Goal: Use online tool/utility: Utilize a website feature to perform a specific function

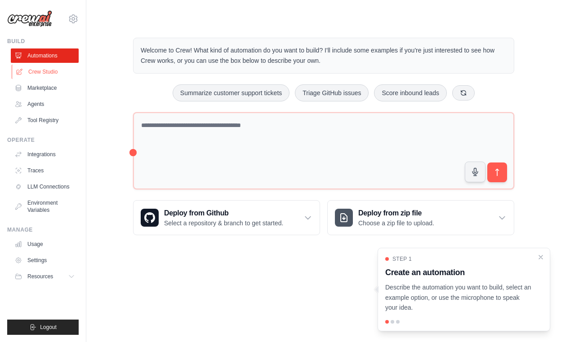
click at [46, 72] on link "Crew Studio" at bounding box center [46, 72] width 68 height 14
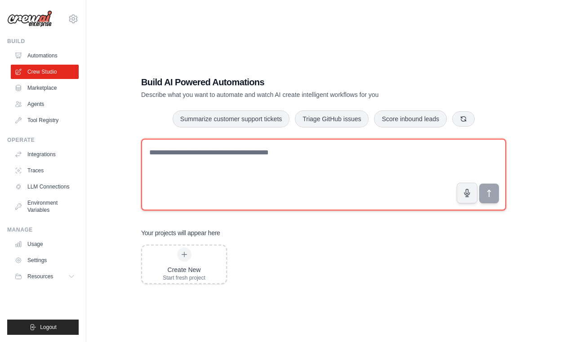
click at [238, 167] on textarea at bounding box center [323, 175] width 365 height 72
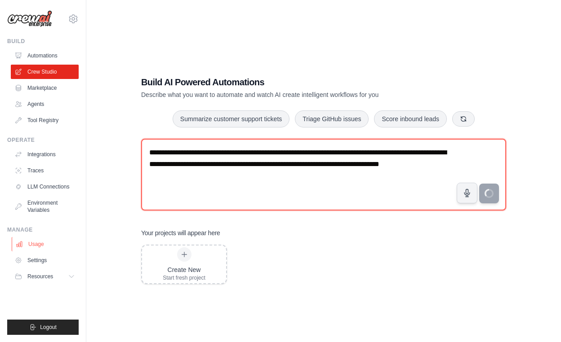
type textarea "**********"
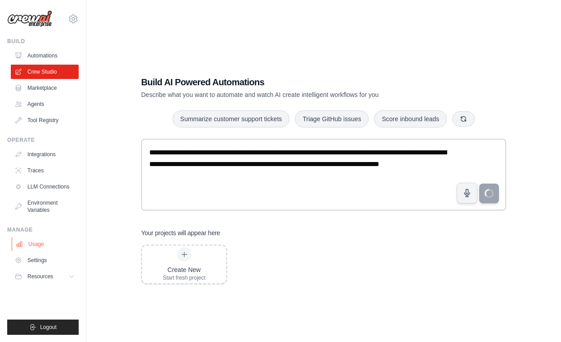
click at [41, 246] on link "Usage" at bounding box center [46, 244] width 68 height 14
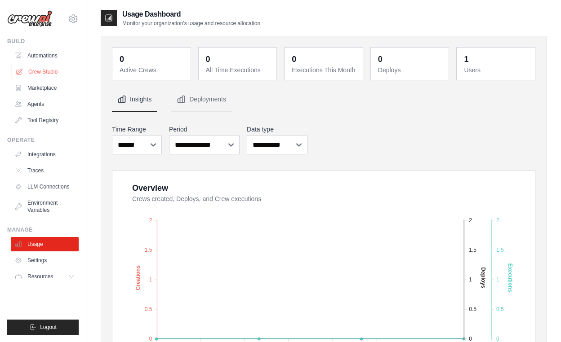
click at [53, 71] on link "Crew Studio" at bounding box center [46, 72] width 68 height 14
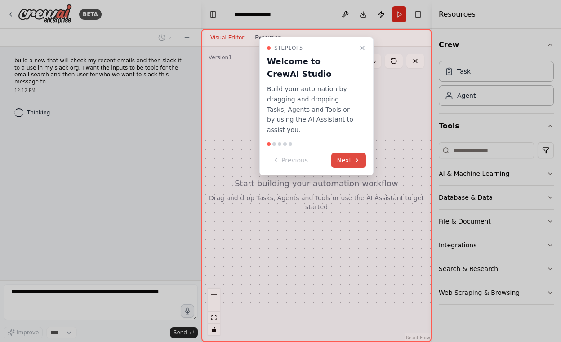
click at [353, 153] on button "Next" at bounding box center [348, 160] width 35 height 15
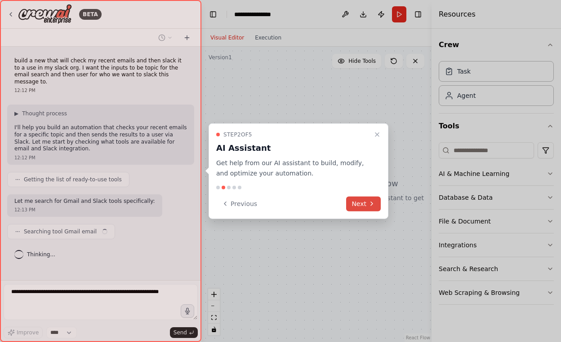
click at [364, 205] on button "Next" at bounding box center [363, 203] width 35 height 15
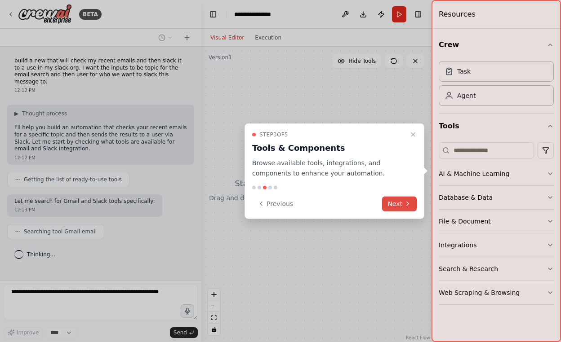
scroll to position [3, 0]
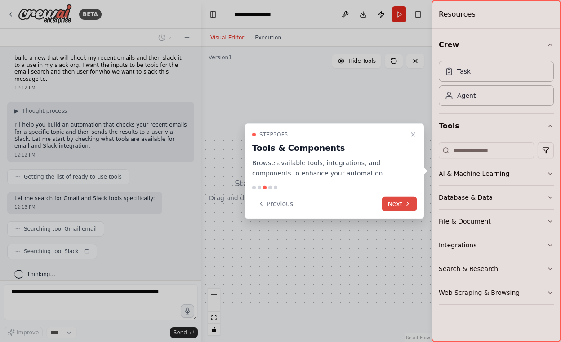
click at [397, 201] on button "Next" at bounding box center [399, 203] width 35 height 15
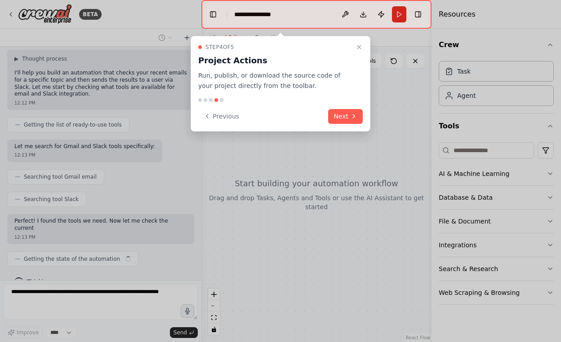
scroll to position [62, 0]
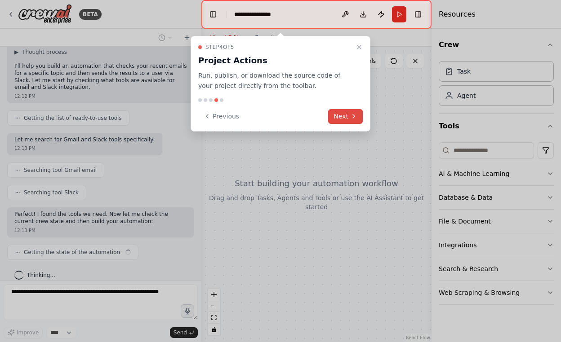
click at [341, 119] on button "Next" at bounding box center [345, 116] width 35 height 15
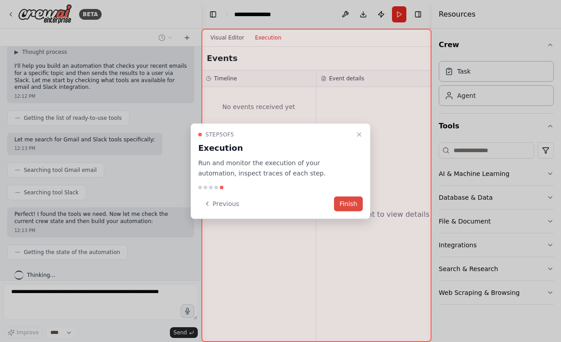
click at [350, 204] on button "Finish" at bounding box center [348, 203] width 29 height 15
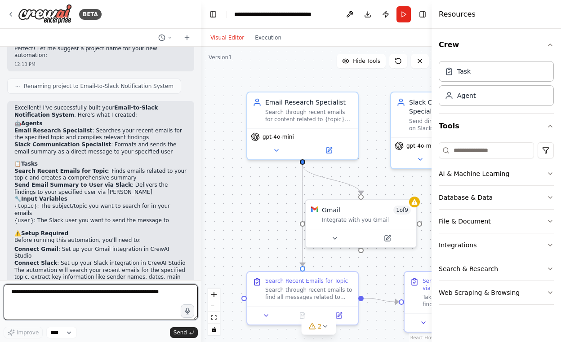
scroll to position [600, 0]
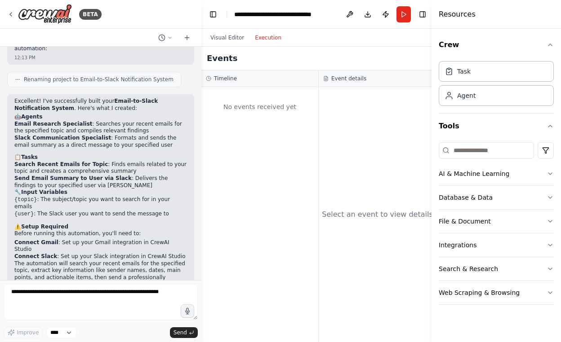
click at [271, 41] on button "Execution" at bounding box center [267, 37] width 37 height 11
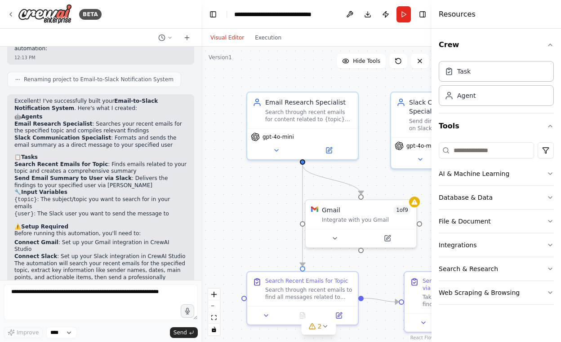
click at [232, 40] on button "Visual Editor" at bounding box center [227, 37] width 44 height 11
click at [405, 16] on button "Run" at bounding box center [403, 14] width 14 height 16
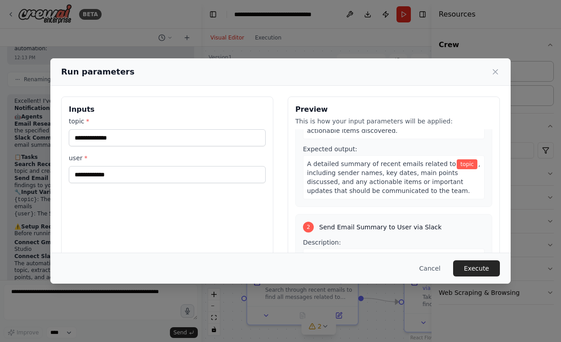
scroll to position [89, 0]
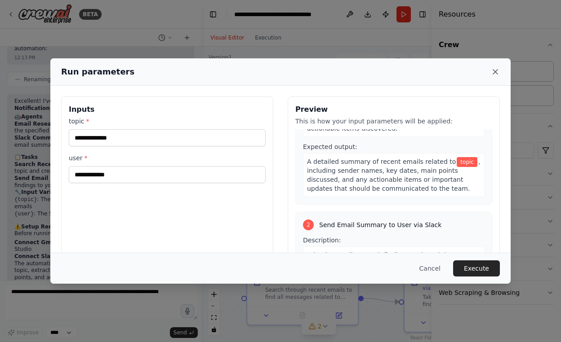
click at [498, 70] on icon at bounding box center [495, 71] width 9 height 9
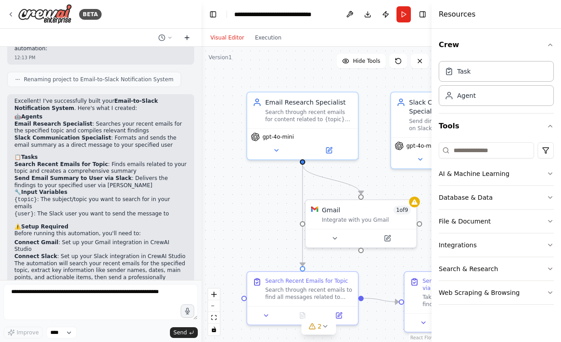
click at [184, 37] on icon at bounding box center [186, 37] width 7 height 7
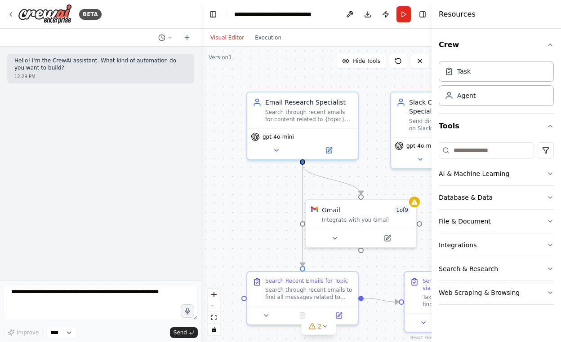
click at [548, 246] on icon "button" at bounding box center [549, 245] width 7 height 7
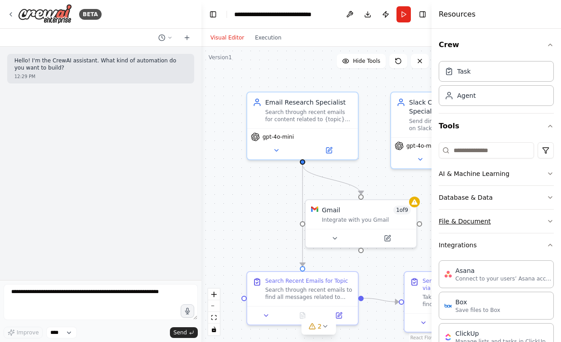
click at [507, 221] on button "File & Document" at bounding box center [495, 221] width 115 height 23
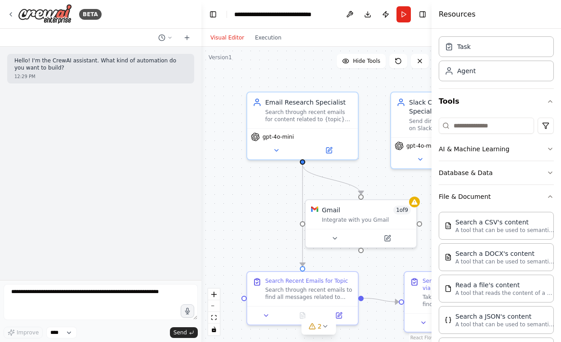
scroll to position [24, 0]
click at [497, 197] on button "File & Document" at bounding box center [495, 197] width 115 height 23
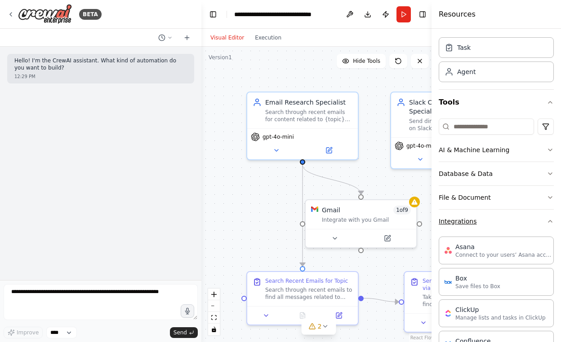
click at [485, 223] on button "Integrations" at bounding box center [495, 221] width 115 height 23
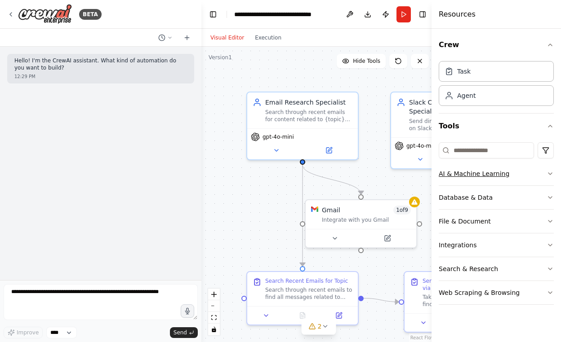
click at [490, 176] on button "AI & Machine Learning" at bounding box center [495, 173] width 115 height 23
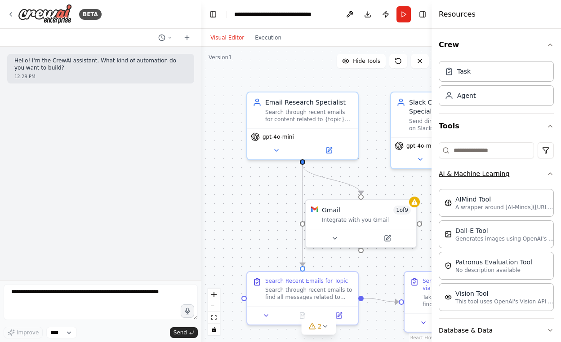
click at [490, 176] on button "AI & Machine Learning" at bounding box center [495, 173] width 115 height 23
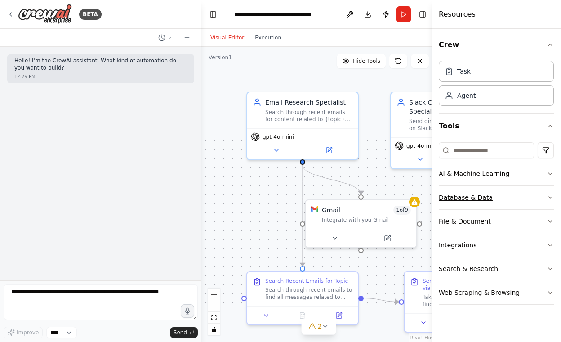
click at [478, 197] on button "Database & Data" at bounding box center [495, 197] width 115 height 23
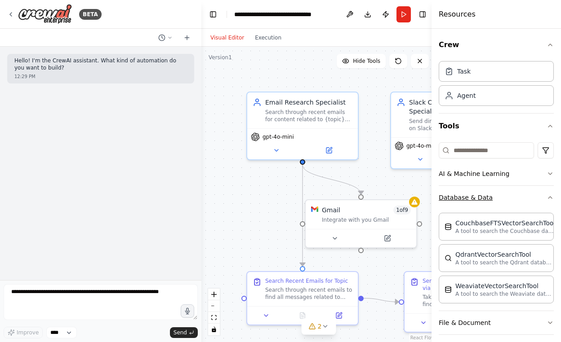
click at [478, 197] on button "Database & Data" at bounding box center [495, 197] width 115 height 23
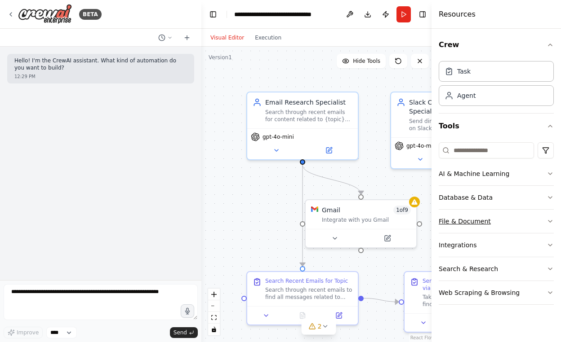
click at [476, 219] on button "File & Document" at bounding box center [495, 221] width 115 height 23
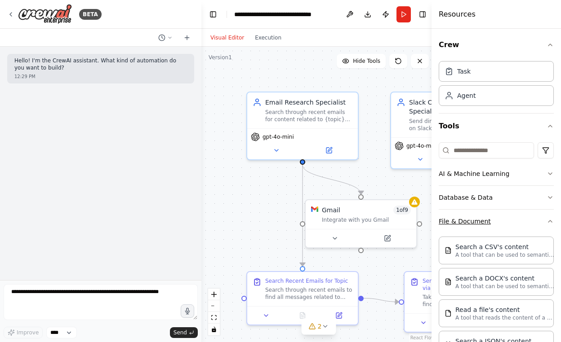
click at [476, 219] on button "File & Document" at bounding box center [495, 221] width 115 height 23
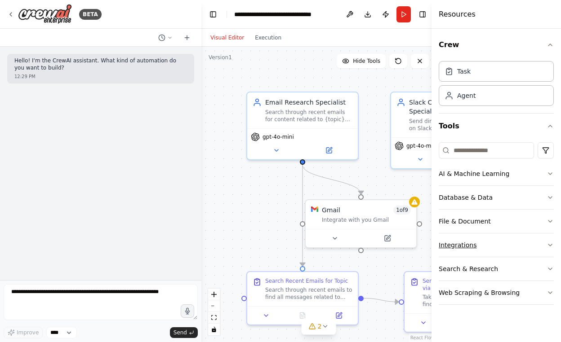
click at [475, 244] on button "Integrations" at bounding box center [495, 245] width 115 height 23
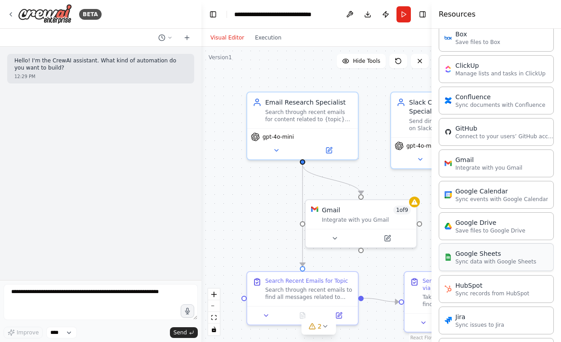
scroll to position [274, 0]
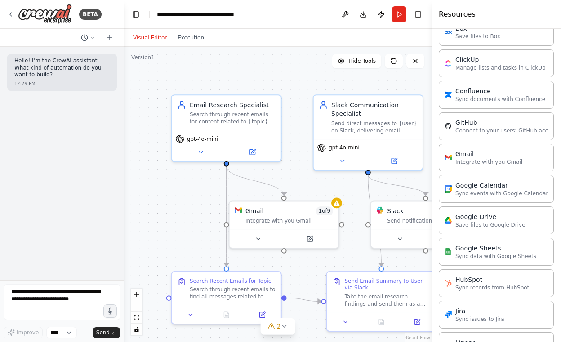
drag, startPoint x: 200, startPoint y: 199, endPoint x: 124, endPoint y: 199, distance: 76.4
click at [124, 199] on div "**********" at bounding box center [280, 171] width 561 height 342
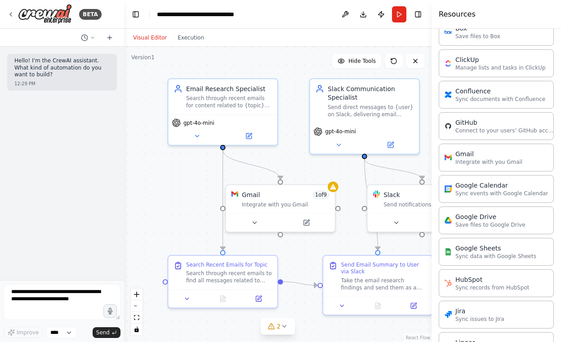
drag, startPoint x: 195, startPoint y: 202, endPoint x: 192, endPoint y: 186, distance: 16.6
click at [192, 186] on div ".deletable-edge-delete-btn { width: 20px; height: 20px; border: 0px solid #ffff…" at bounding box center [277, 195] width 307 height 296
click at [12, 14] on icon at bounding box center [10, 14] width 7 height 7
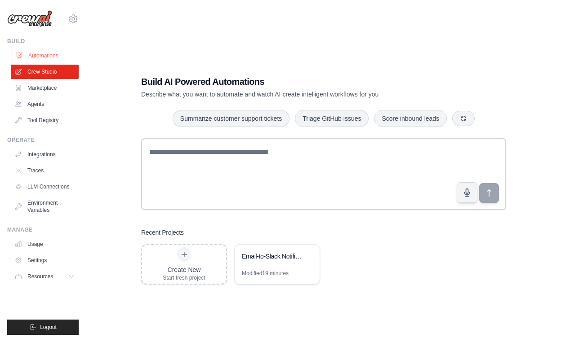
click at [35, 54] on link "Automations" at bounding box center [46, 56] width 68 height 14
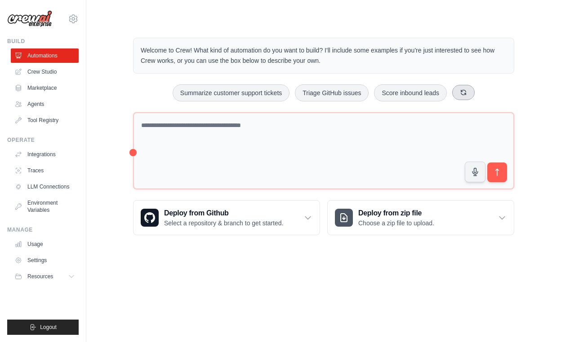
click at [467, 94] on icon at bounding box center [463, 92] width 7 height 7
click at [482, 93] on icon at bounding box center [480, 92] width 5 height 5
click at [40, 72] on link "Crew Studio" at bounding box center [46, 72] width 68 height 14
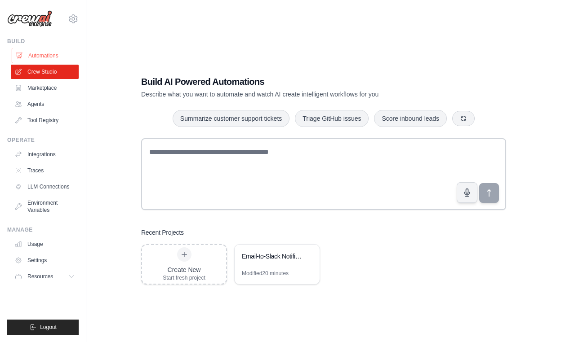
click at [42, 59] on link "Automations" at bounding box center [46, 56] width 68 height 14
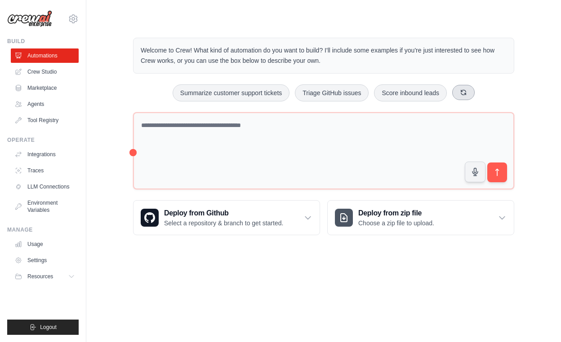
click at [465, 93] on icon at bounding box center [463, 92] width 5 height 5
click at [465, 93] on button at bounding box center [469, 92] width 22 height 15
click at [464, 95] on button at bounding box center [459, 92] width 22 height 15
click at [54, 73] on link "Crew Studio" at bounding box center [46, 72] width 68 height 14
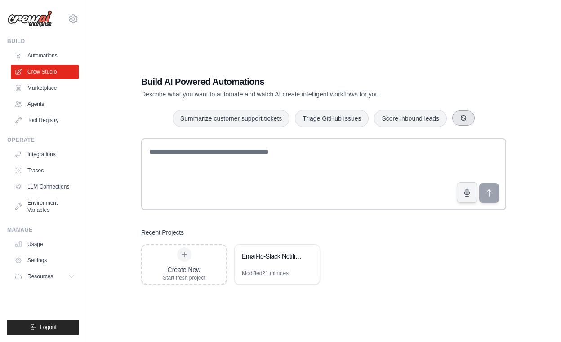
click at [468, 120] on button "button" at bounding box center [463, 118] width 22 height 15
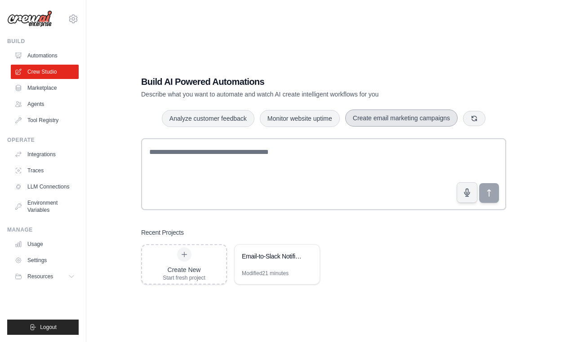
click at [416, 118] on button "Create email marketing campaigns" at bounding box center [401, 118] width 112 height 17
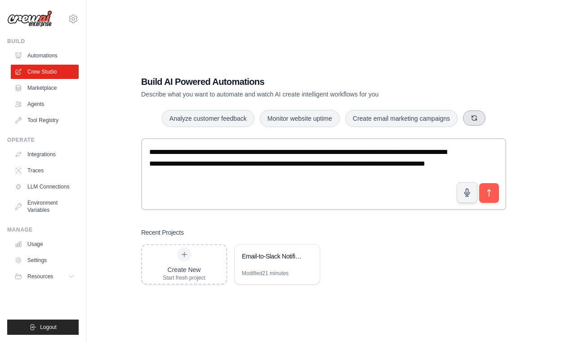
click at [472, 118] on icon "button" at bounding box center [473, 118] width 7 height 7
click at [472, 118] on button "button" at bounding box center [461, 118] width 22 height 15
